Goal: Information Seeking & Learning: Find specific fact

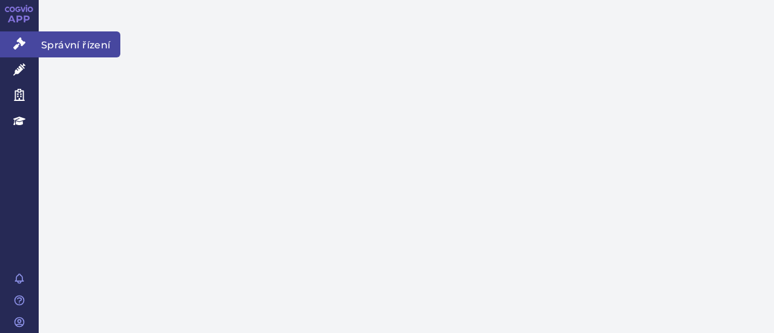
click at [24, 39] on icon at bounding box center [19, 44] width 12 height 12
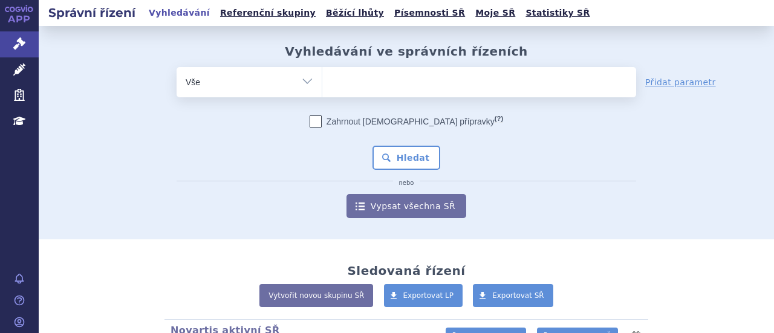
click at [405, 72] on ul at bounding box center [479, 79] width 314 height 25
click at [322, 72] on select at bounding box center [322, 82] width 1 height 30
click at [400, 83] on ul at bounding box center [479, 79] width 314 height 25
click at [322, 83] on select at bounding box center [322, 82] width 1 height 30
type input "vy"
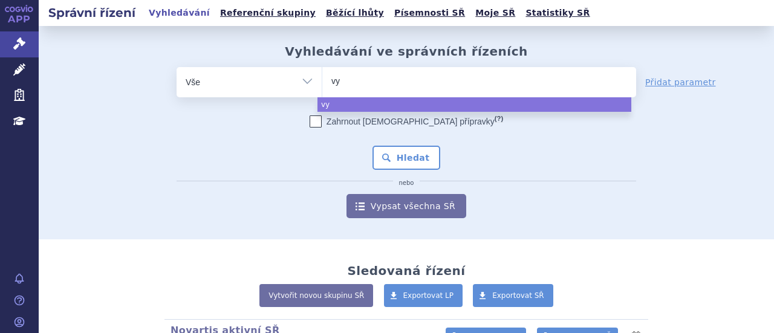
type input "vyl"
type input "vyloy"
select select "vyloy"
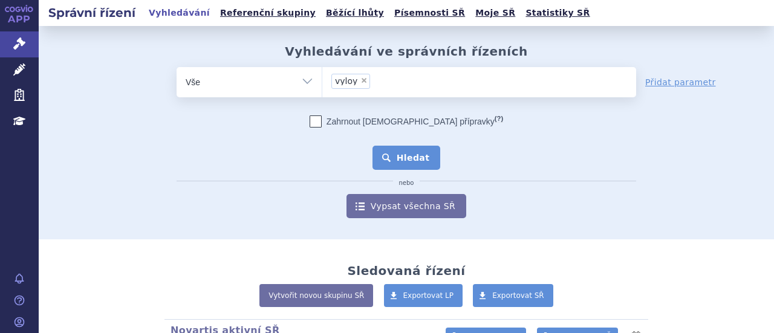
click at [388, 159] on button "Hledat" at bounding box center [407, 158] width 68 height 24
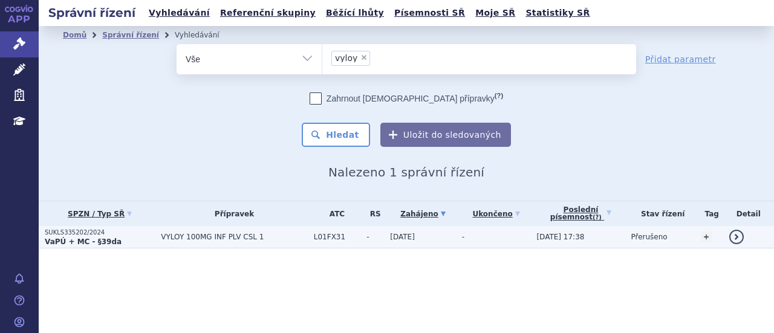
click at [144, 229] on p "SUKLS335202/2024" at bounding box center [100, 233] width 110 height 8
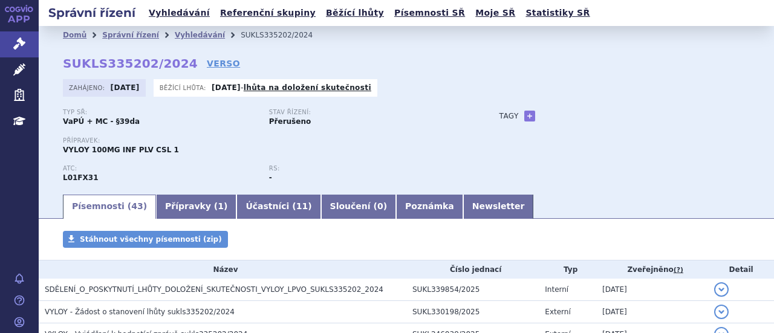
scroll to position [972, 0]
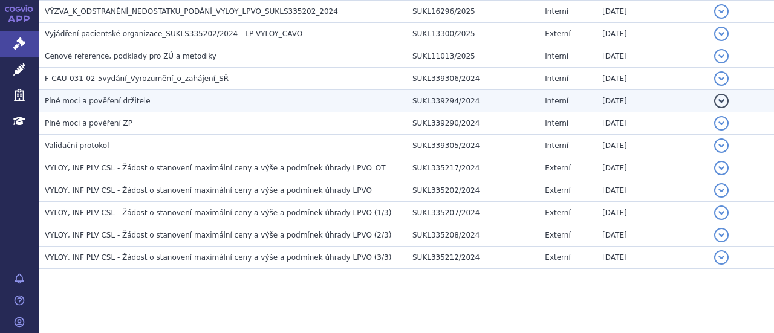
click at [124, 97] on span "Plné moci a pověření držitele" at bounding box center [98, 101] width 106 height 8
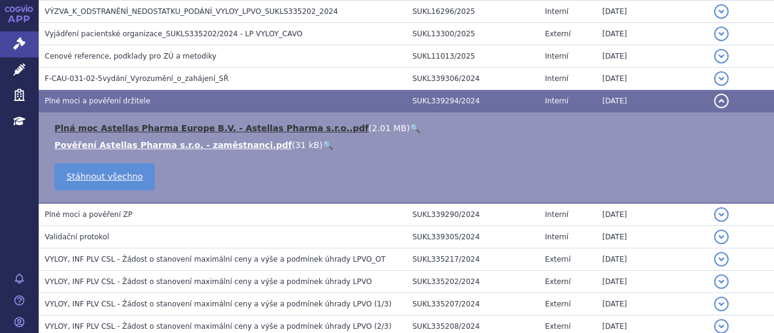
click at [185, 125] on link "Plná moc Astellas Pharma Europe B.V. - Astellas Pharma s.r.o..pdf" at bounding box center [211, 128] width 315 height 10
